Goal: Find specific page/section: Find specific page/section

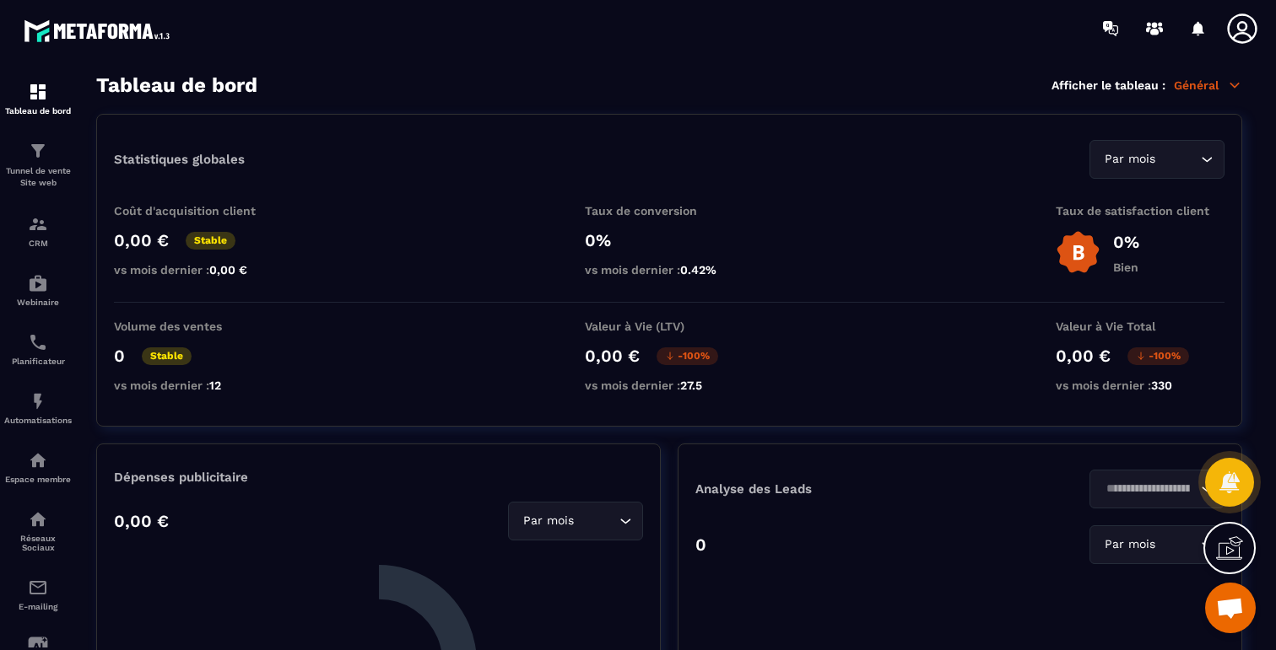
scroll to position [4918, 0]
click at [30, 231] on img at bounding box center [38, 224] width 20 height 20
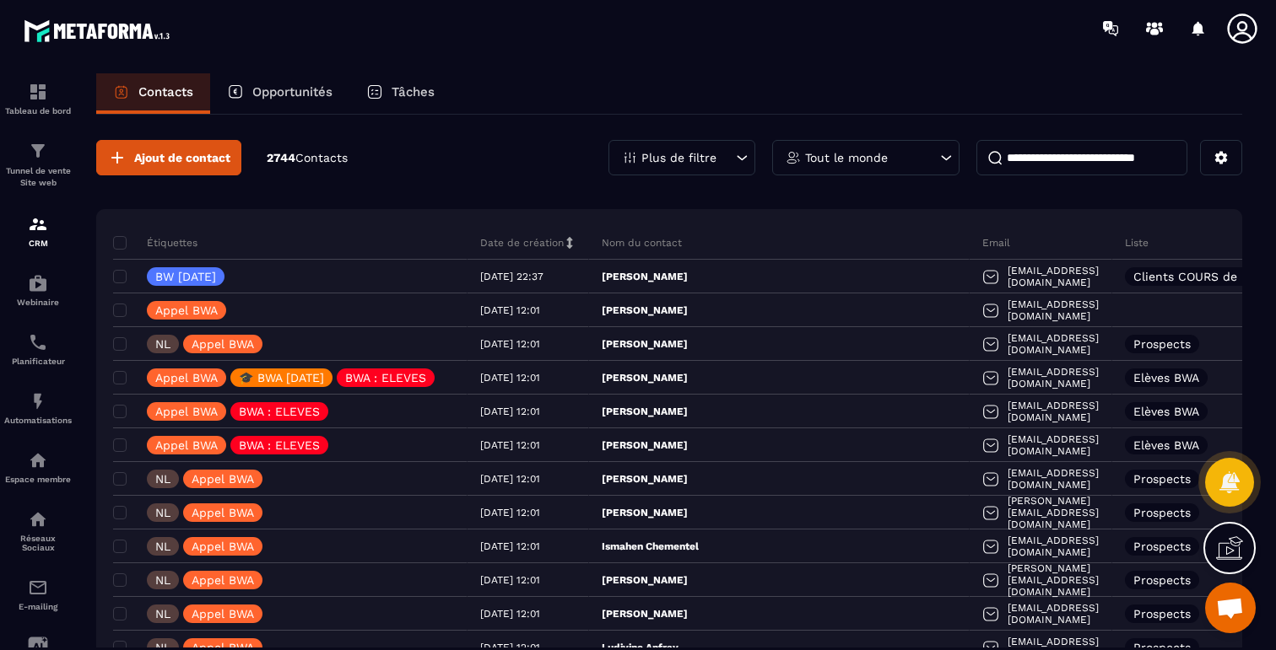
click at [1075, 166] on input at bounding box center [1081, 157] width 211 height 35
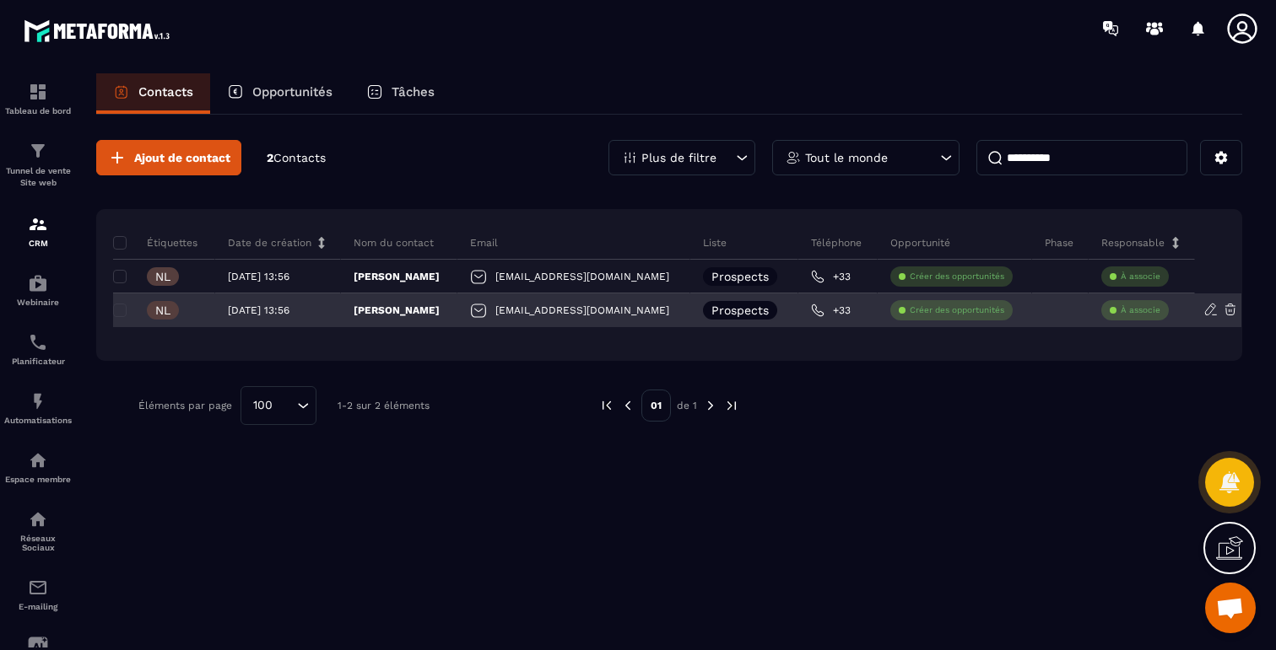
type input "**********"
click at [551, 309] on div "[EMAIL_ADDRESS][DOMAIN_NAME]" at bounding box center [573, 311] width 233 height 34
click at [366, 310] on p "[PERSON_NAME]" at bounding box center [396, 310] width 86 height 13
